Goal: Transaction & Acquisition: Obtain resource

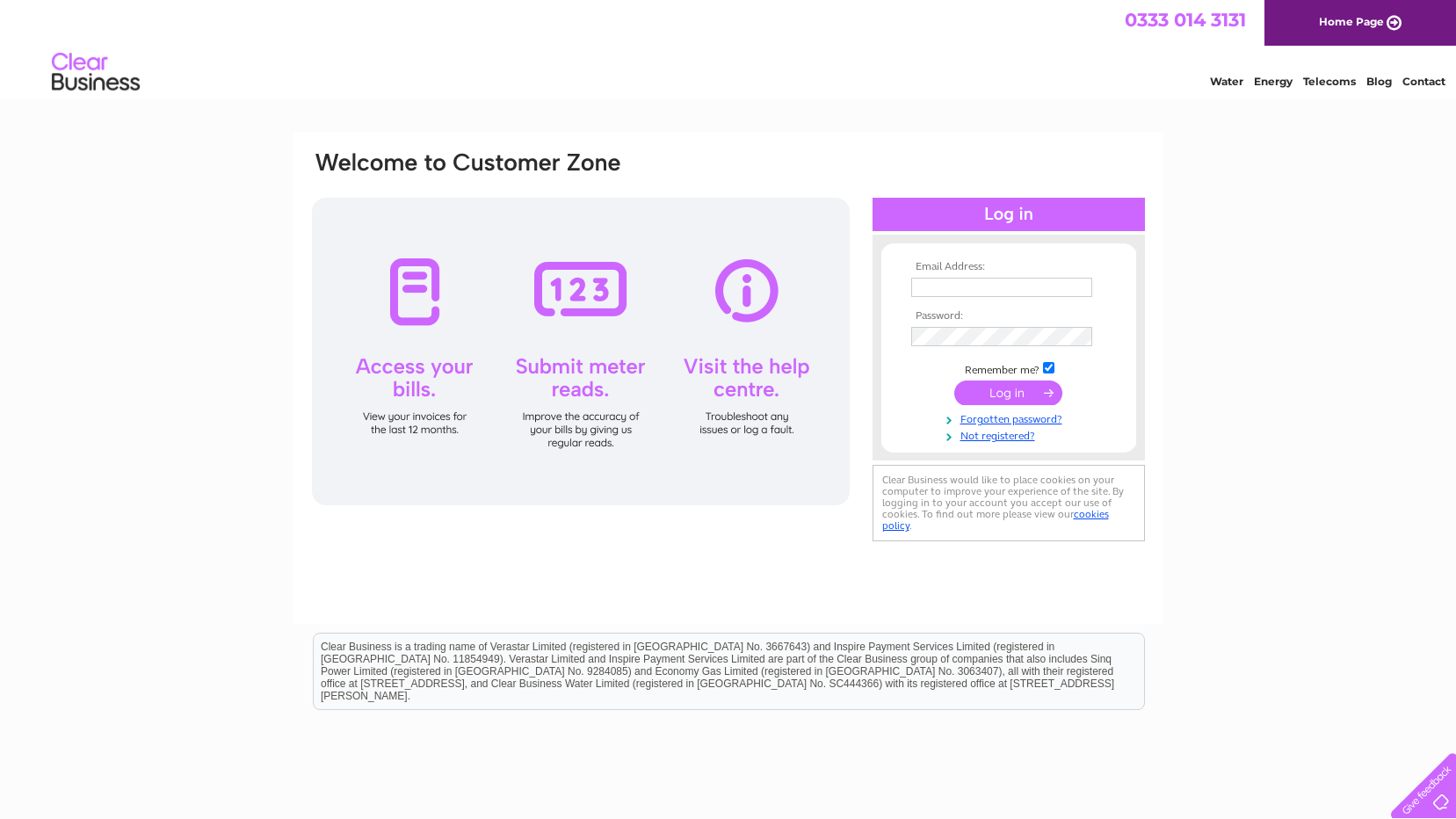
type input "designerwoodworkltd@hotmail.co.uk"
click at [1014, 389] on input "submit" at bounding box center [1009, 392] width 108 height 24
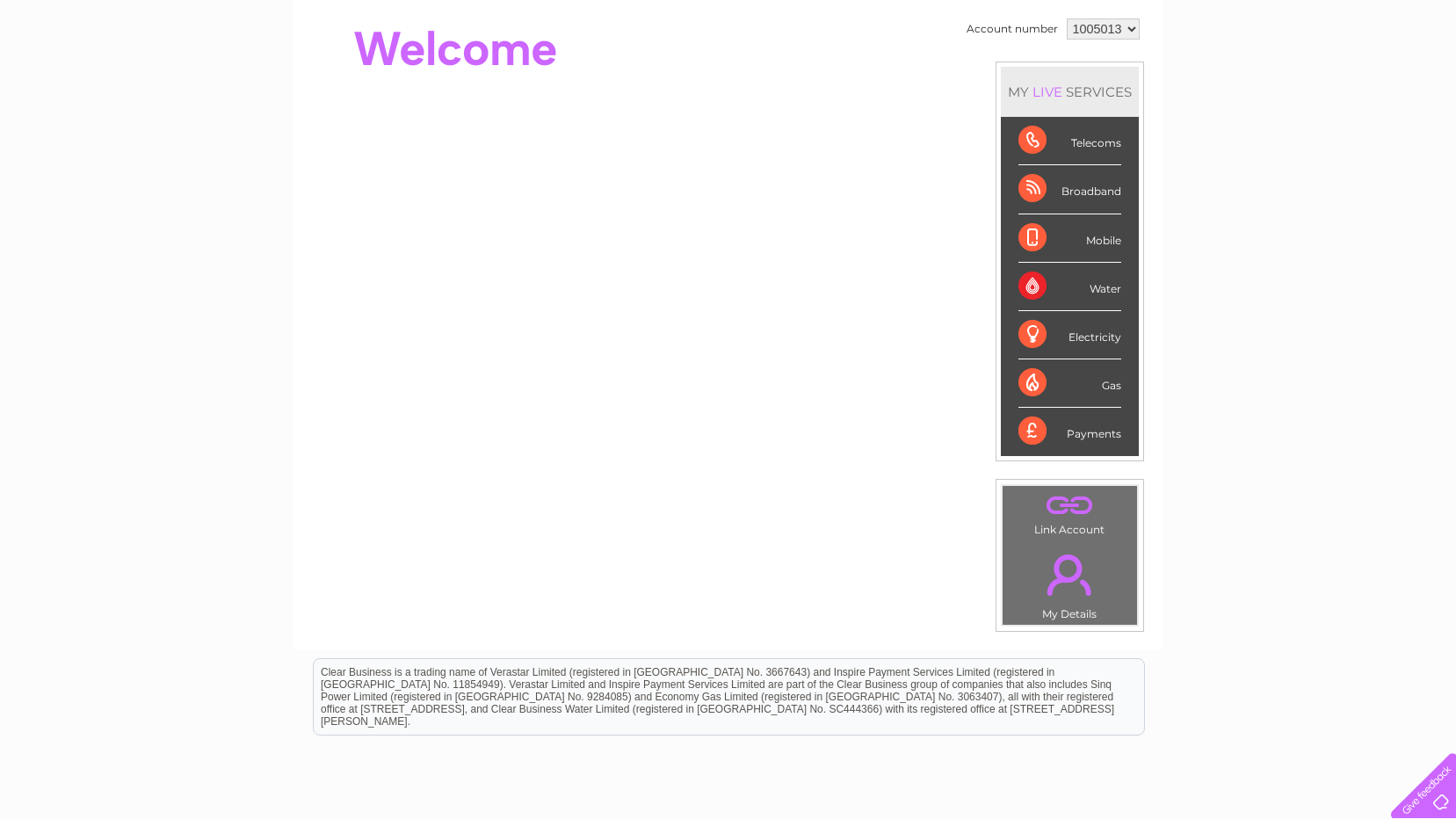
scroll to position [176, 0]
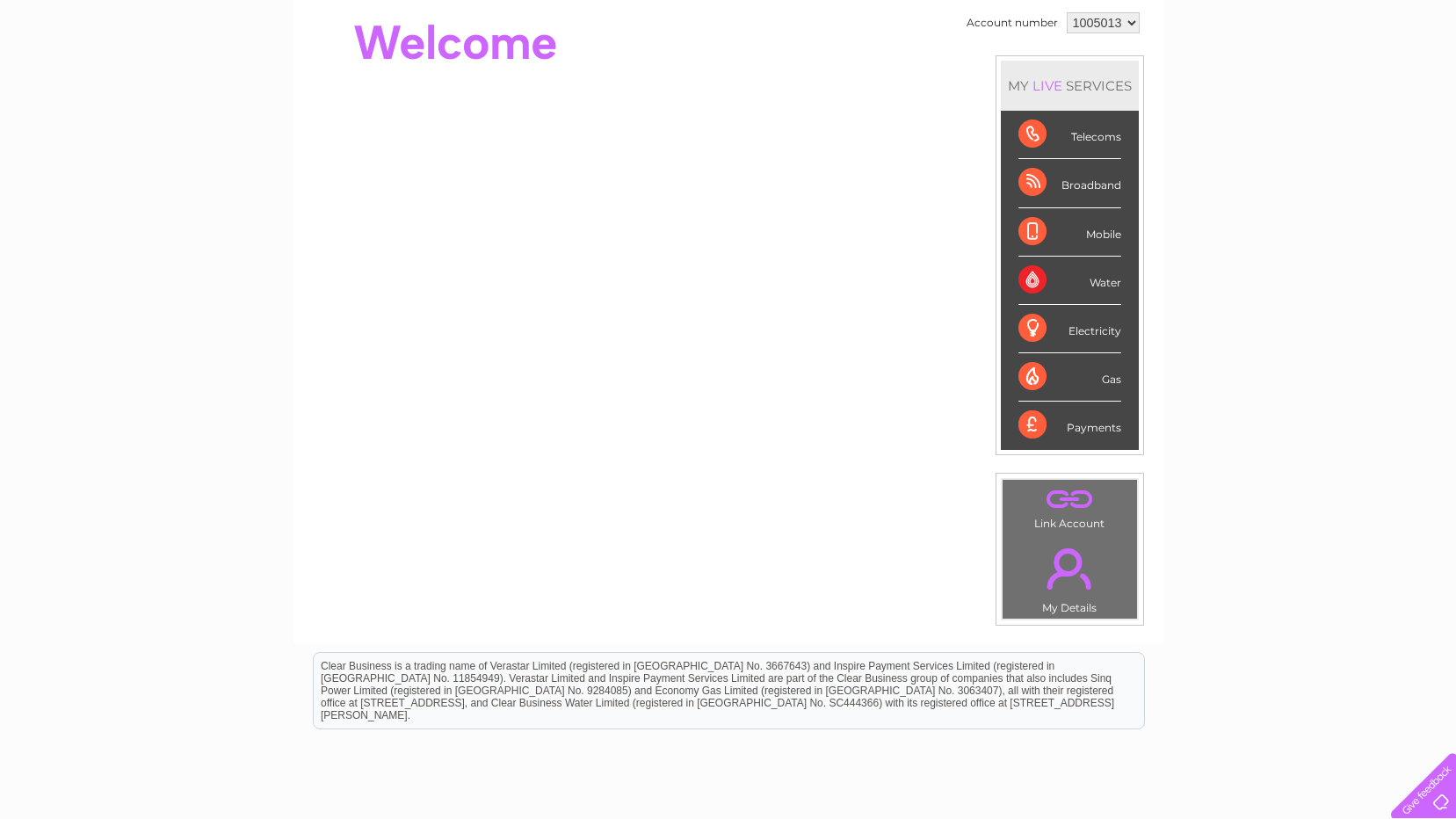
click at [1075, 575] on link "." at bounding box center [1069, 569] width 125 height 61
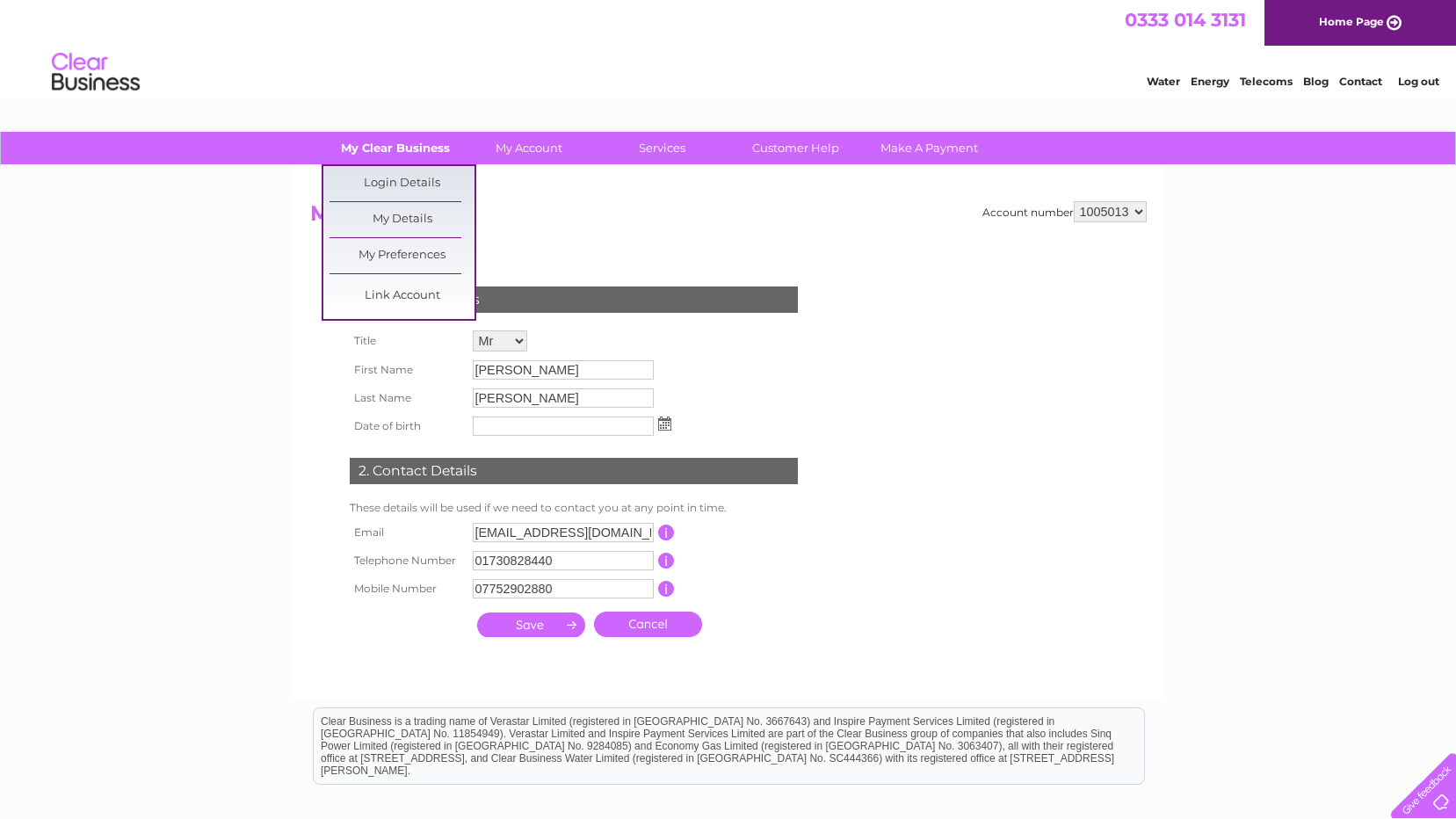
click at [377, 147] on link "My Clear Business" at bounding box center [395, 148] width 145 height 32
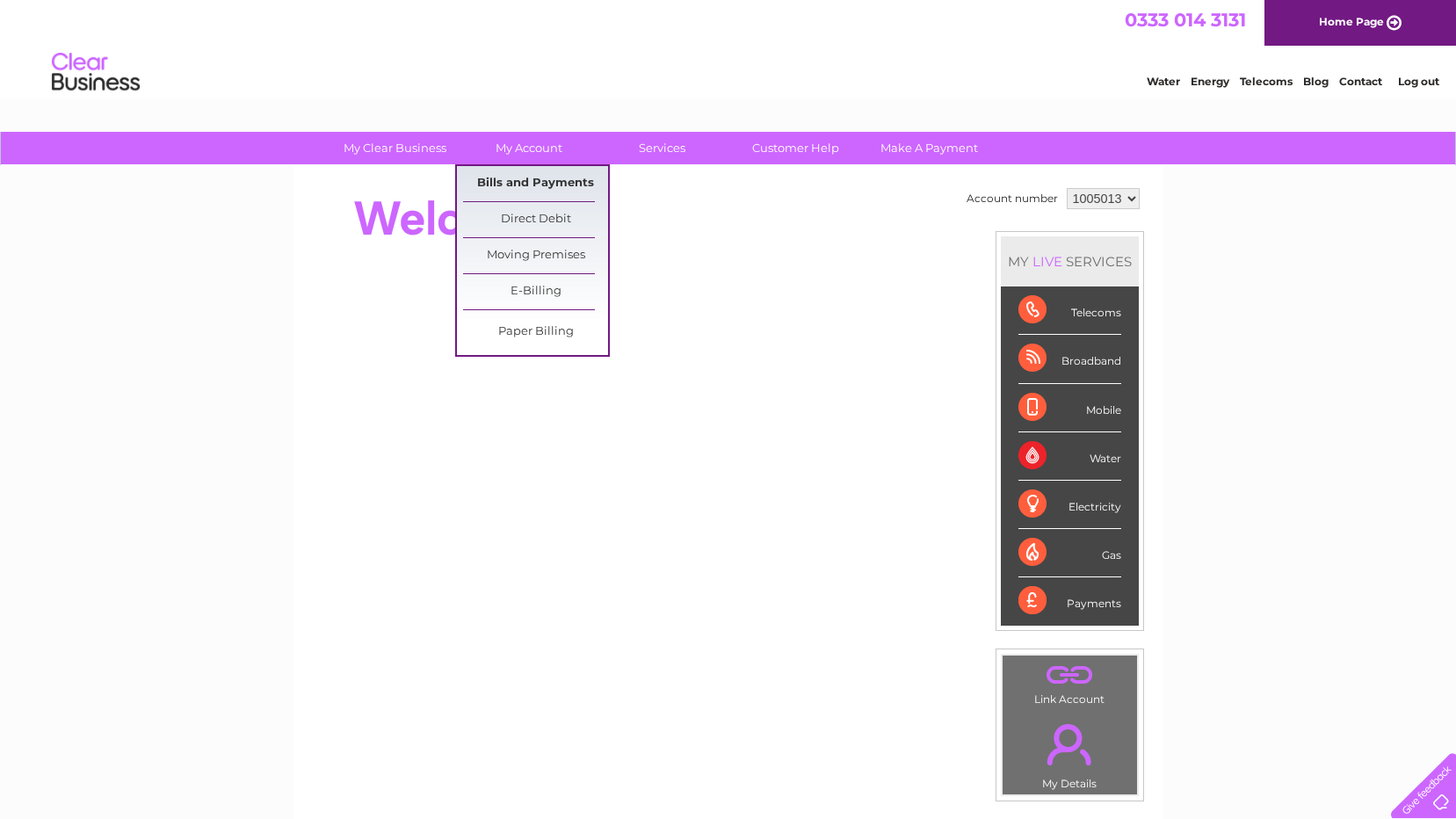
click at [520, 179] on link "Bills and Payments" at bounding box center [536, 183] width 145 height 35
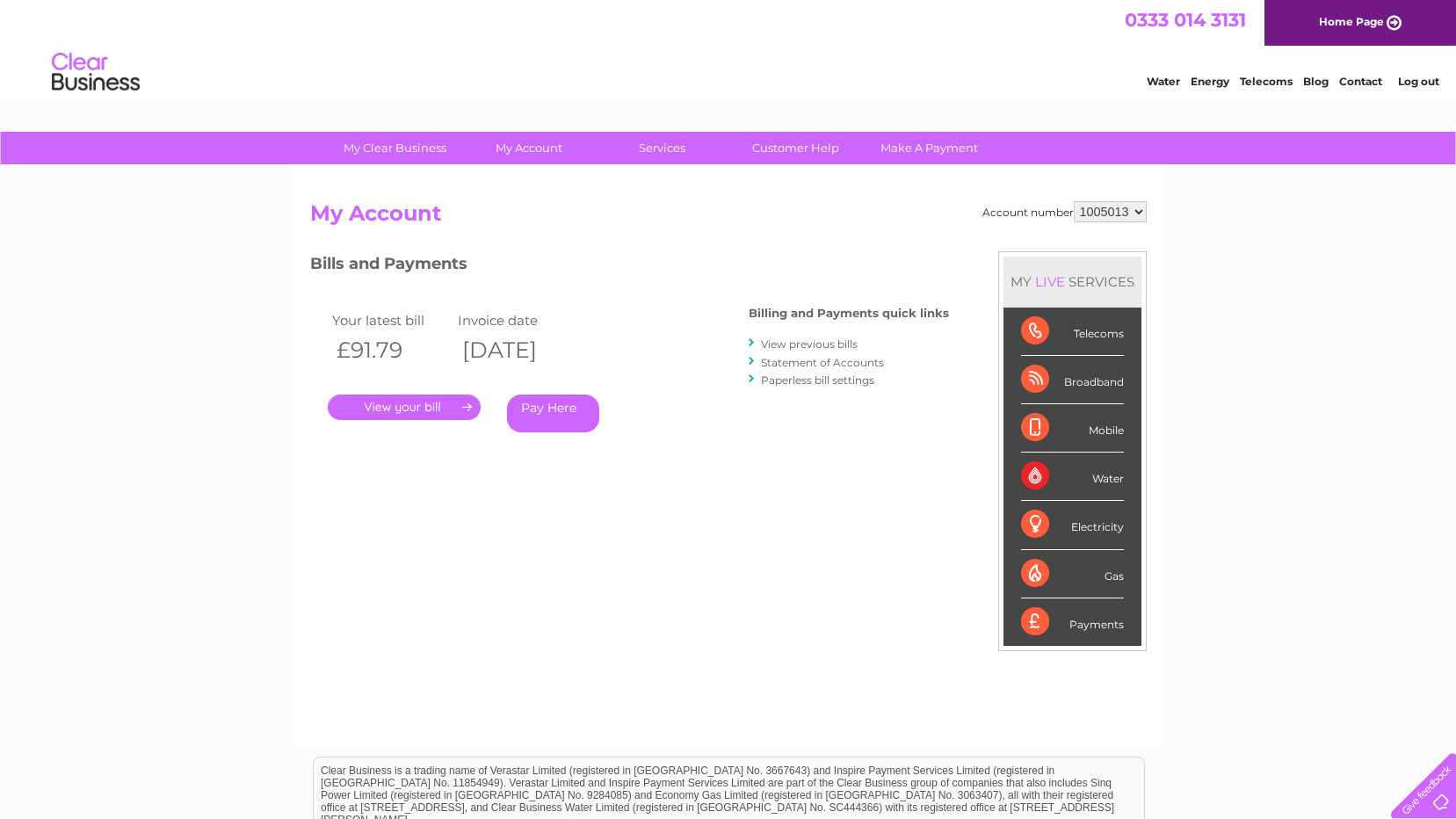
click at [392, 404] on link "." at bounding box center [405, 408] width 153 height 25
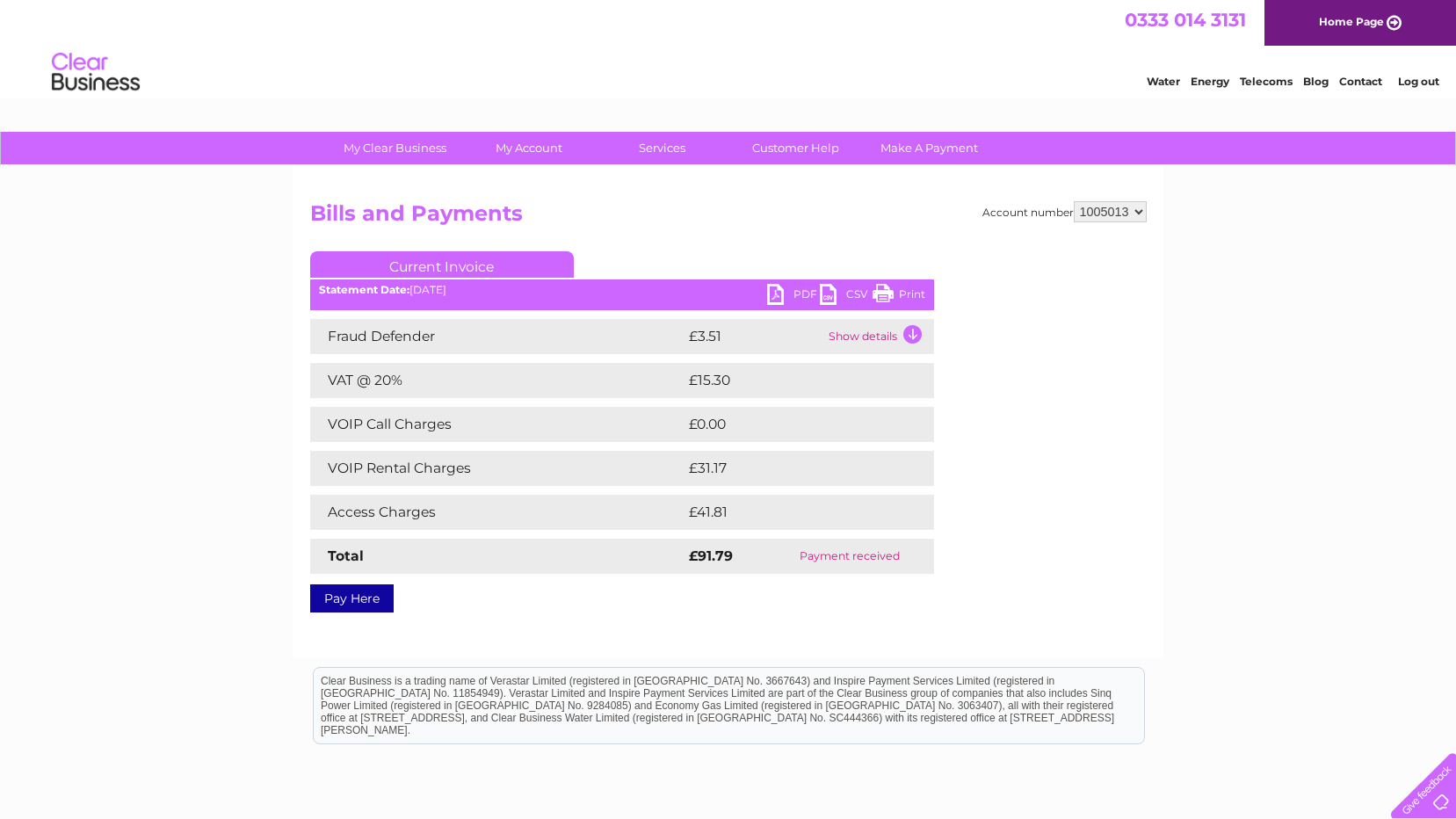
click at [1138, 215] on select "1005013" at bounding box center [1110, 211] width 73 height 21
click at [1131, 216] on select "1005013" at bounding box center [1110, 211] width 73 height 21
click at [817, 296] on link "PDF" at bounding box center [793, 297] width 52 height 25
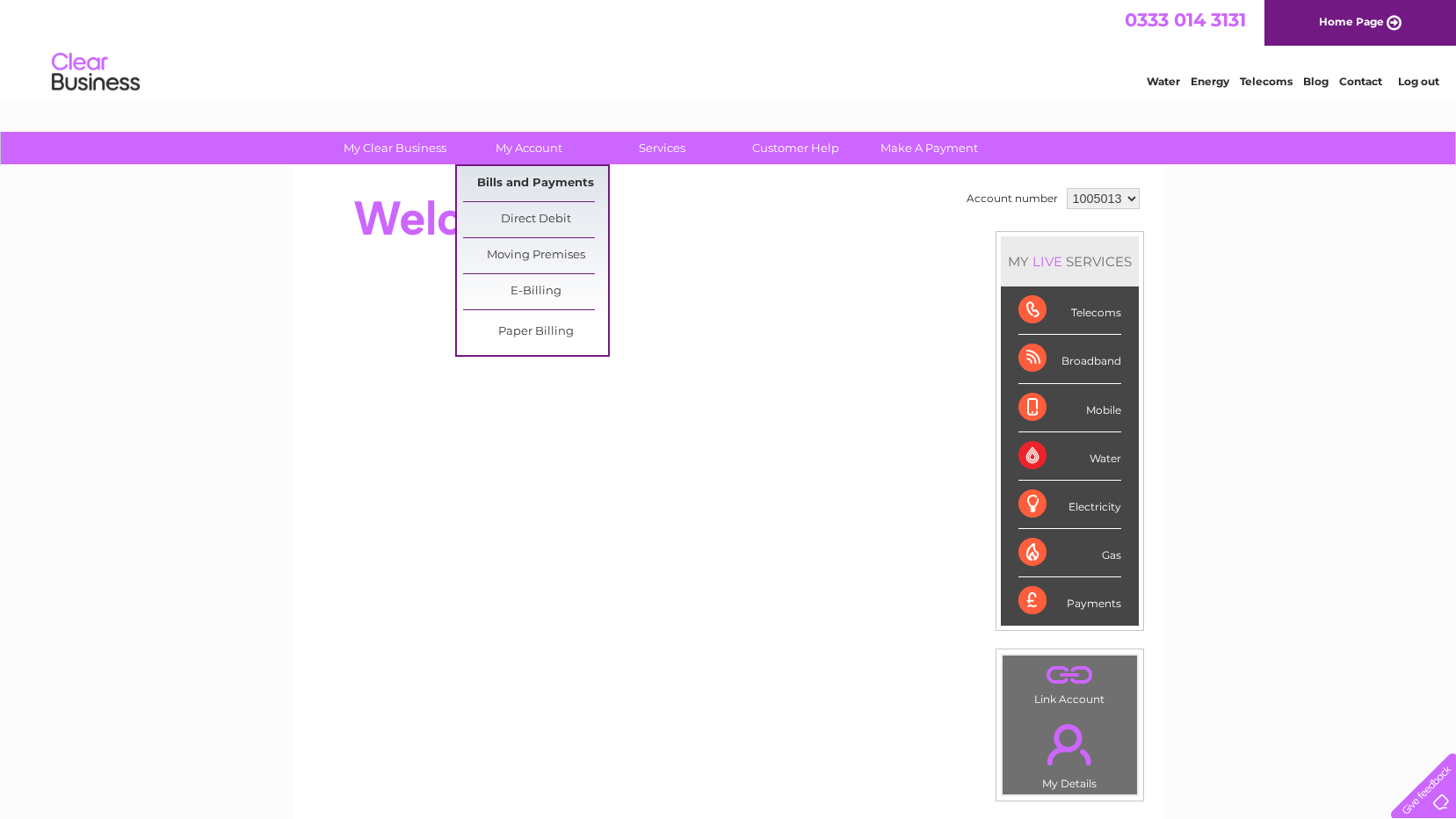
click at [562, 189] on link "Bills and Payments" at bounding box center [536, 183] width 145 height 35
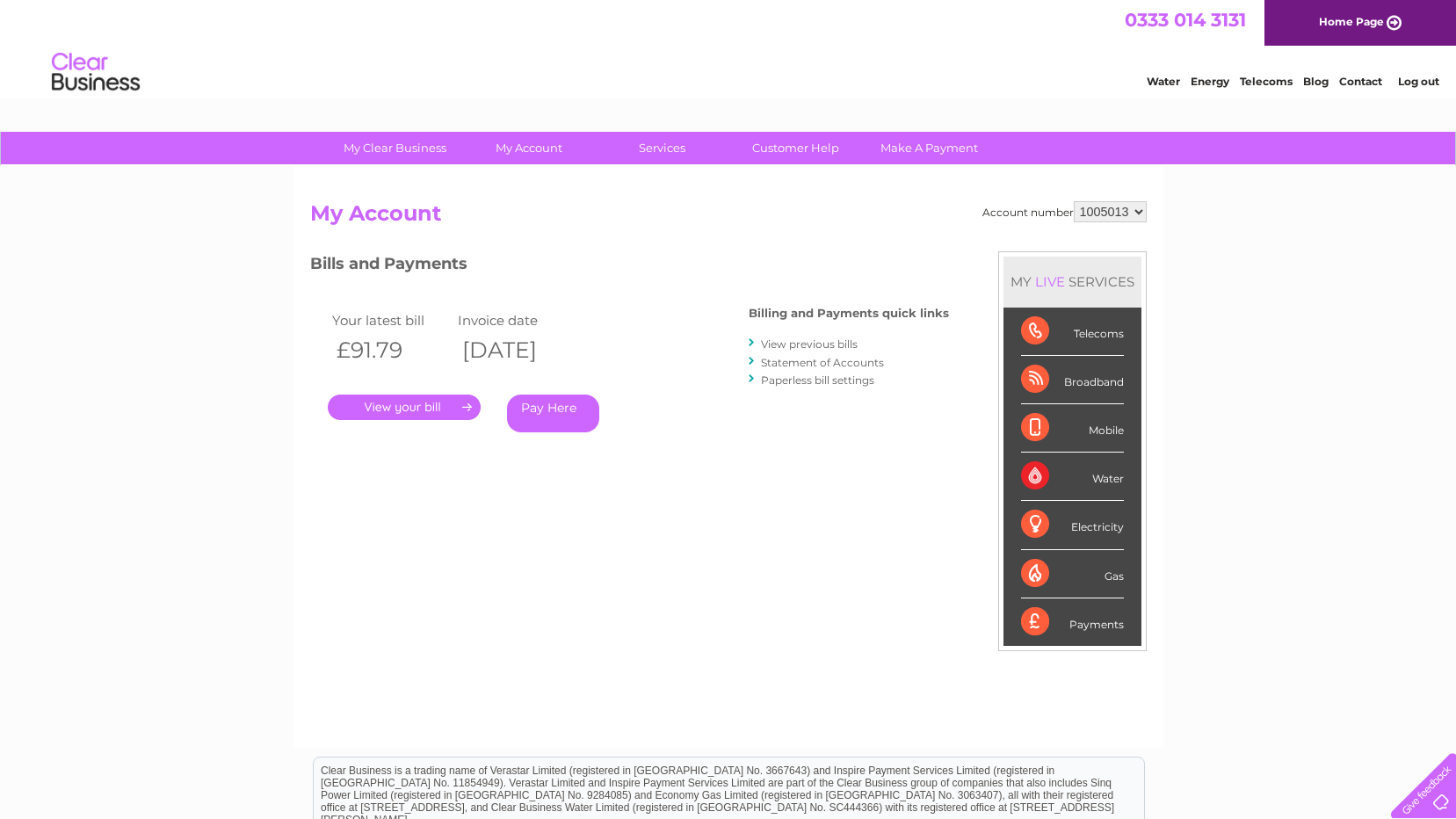
click at [391, 406] on link "." at bounding box center [405, 408] width 153 height 25
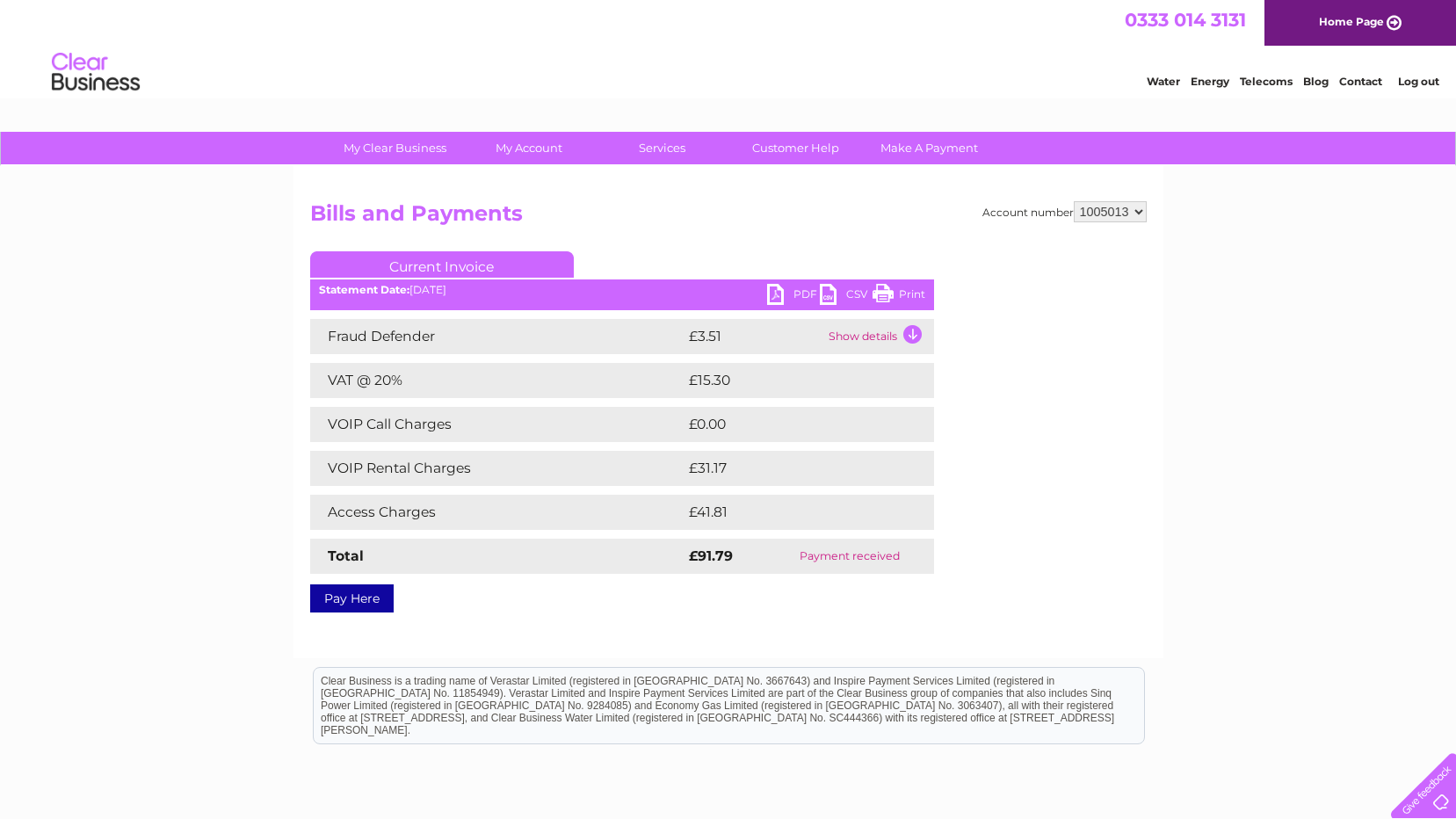
click at [772, 295] on link "PDF" at bounding box center [793, 297] width 52 height 25
